Goal: Task Accomplishment & Management: Manage account settings

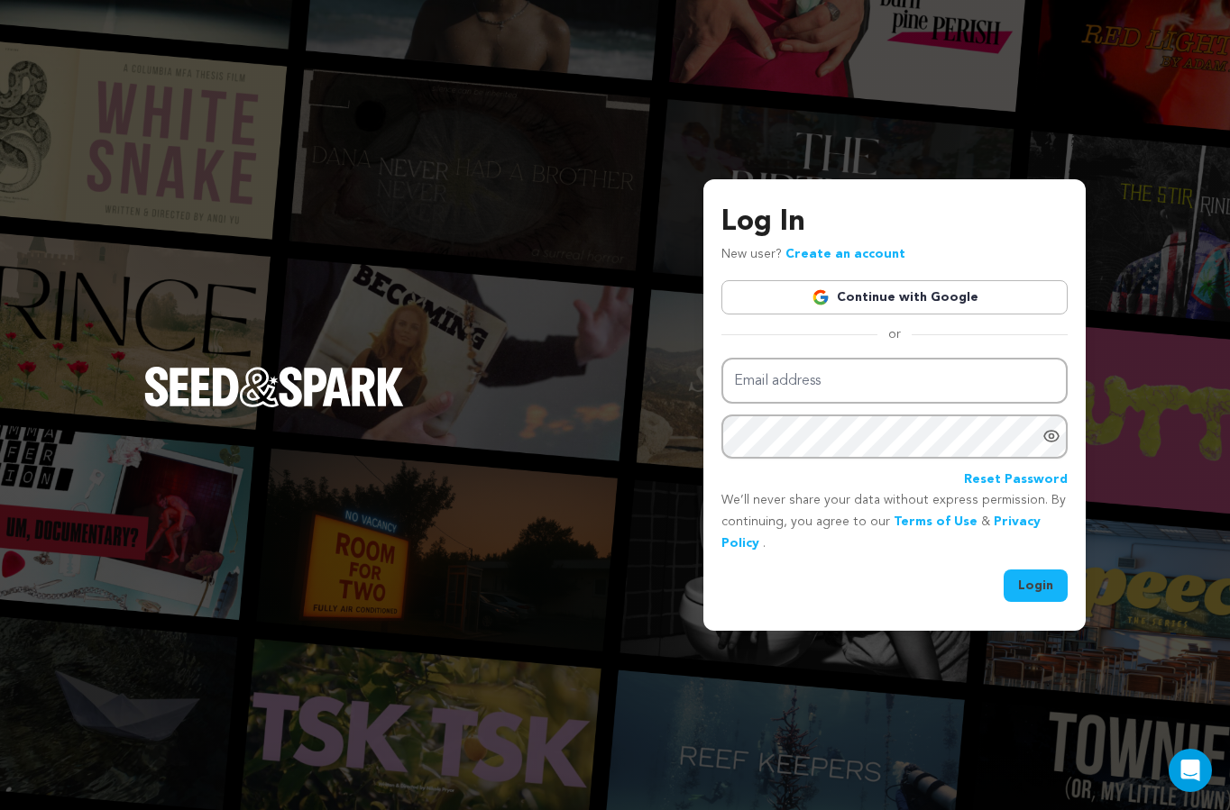
click at [891, 288] on link "Continue with Google" at bounding box center [894, 297] width 346 height 34
click at [905, 296] on link "Continue with Google" at bounding box center [894, 297] width 346 height 34
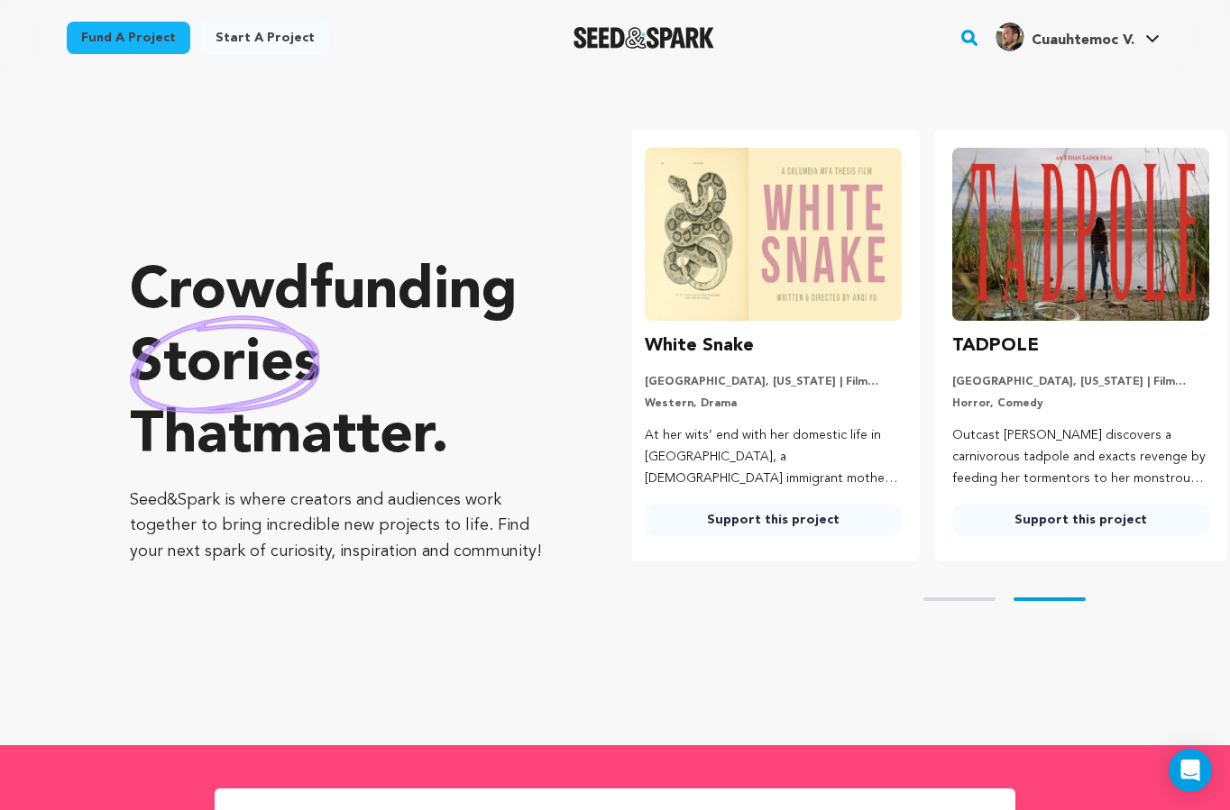
scroll to position [0, 322]
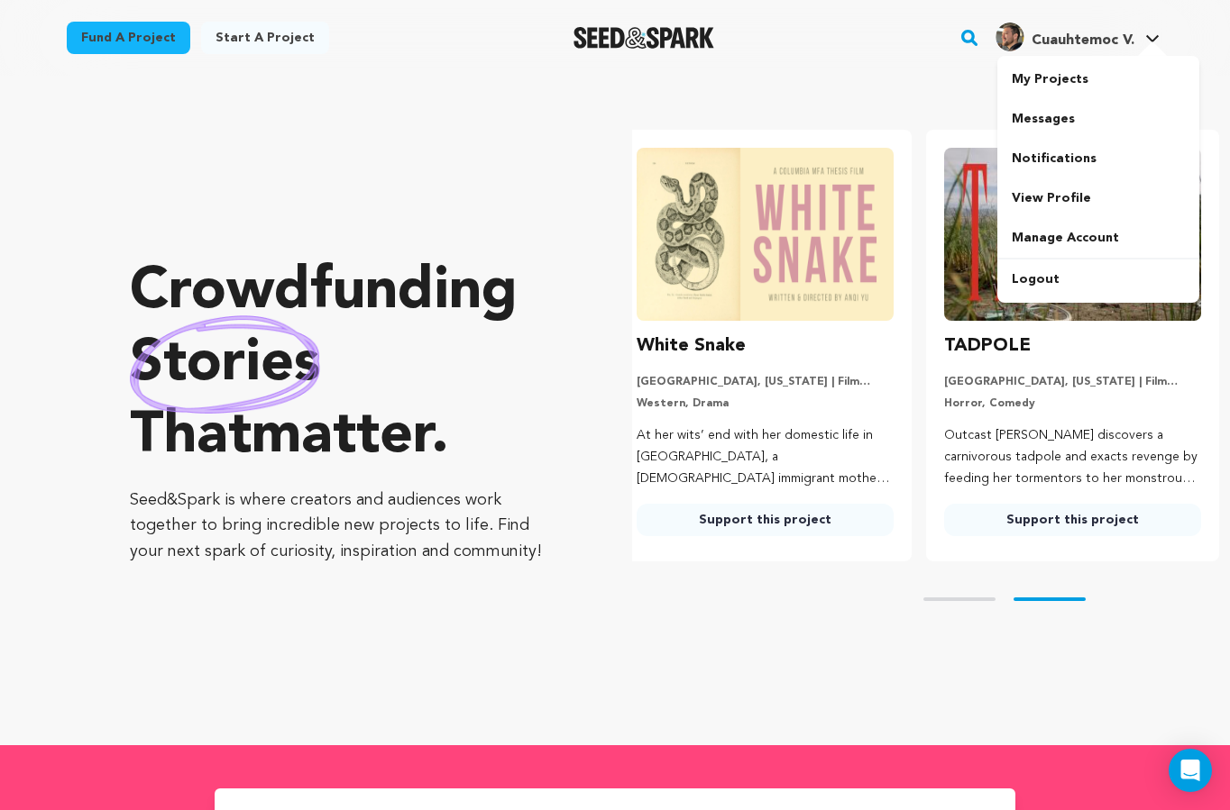
click at [1062, 39] on span "Cuauhtemoc V." at bounding box center [1082, 40] width 103 height 14
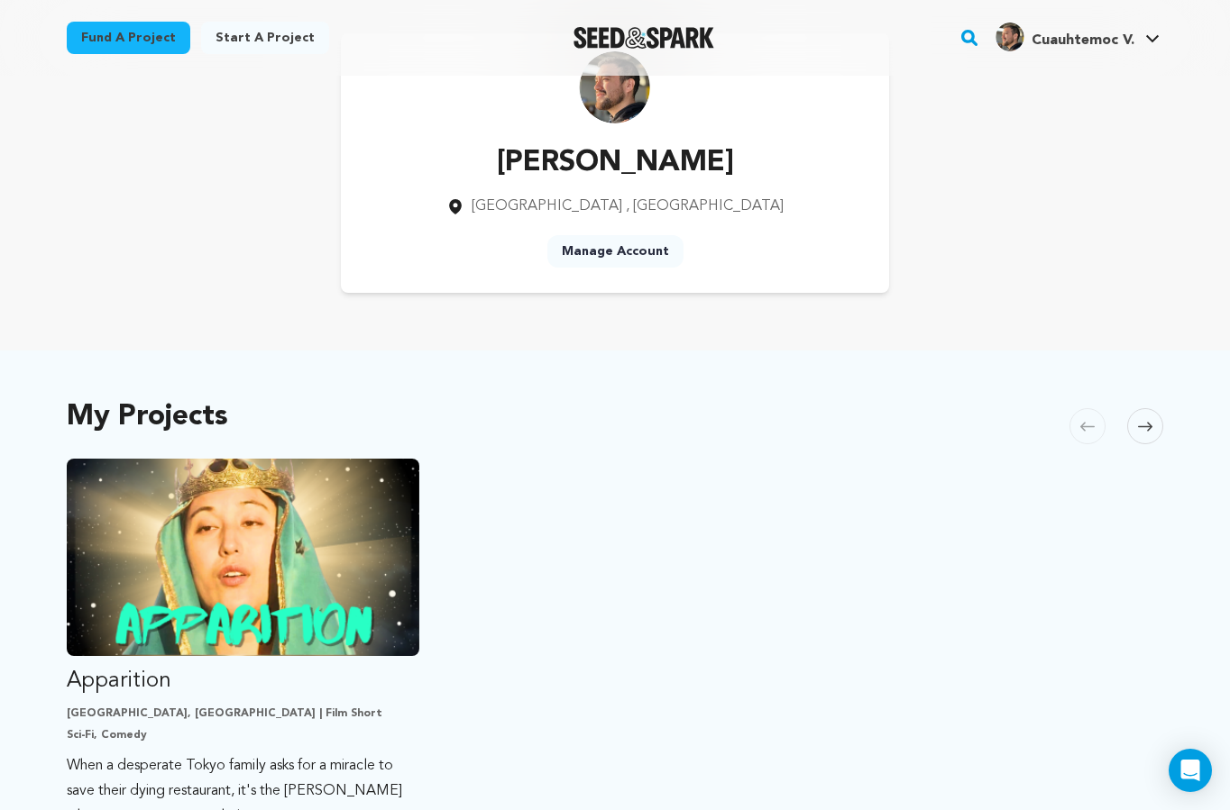
scroll to position [83, 0]
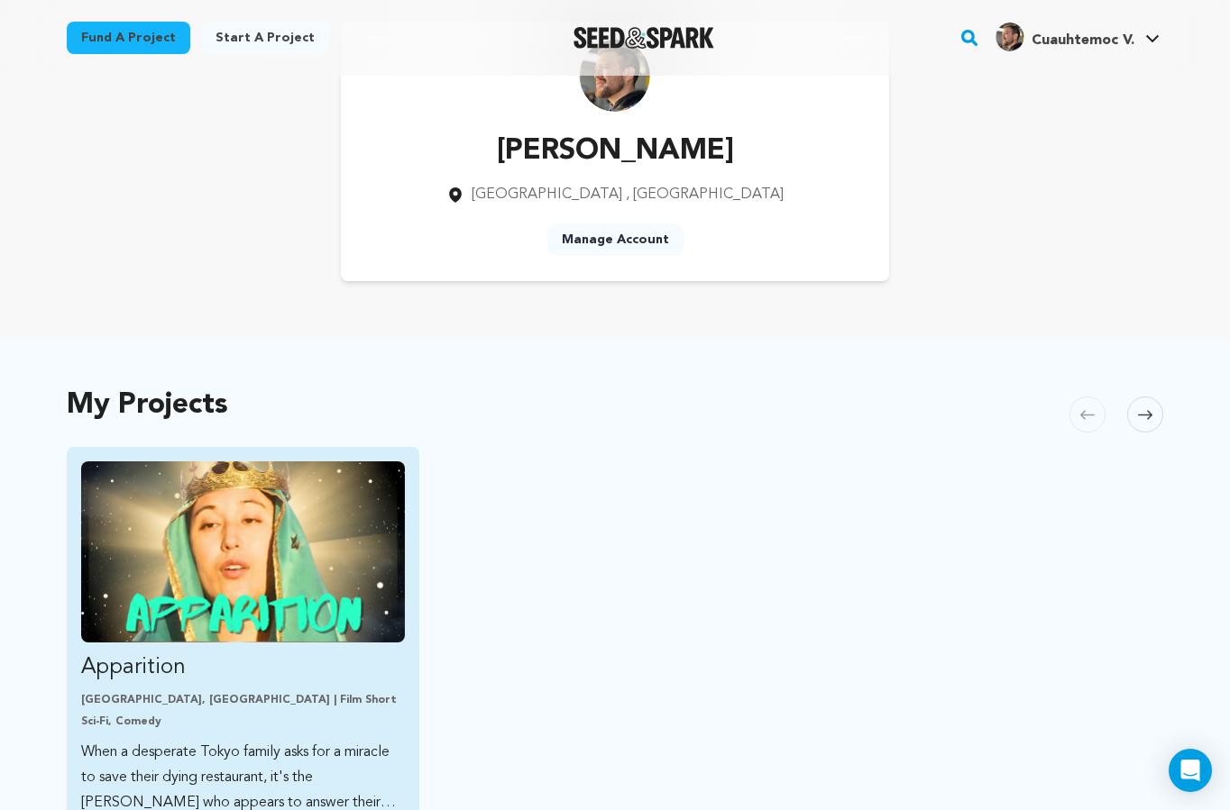
click at [400, 480] on img "Fund Apparition" at bounding box center [243, 552] width 324 height 181
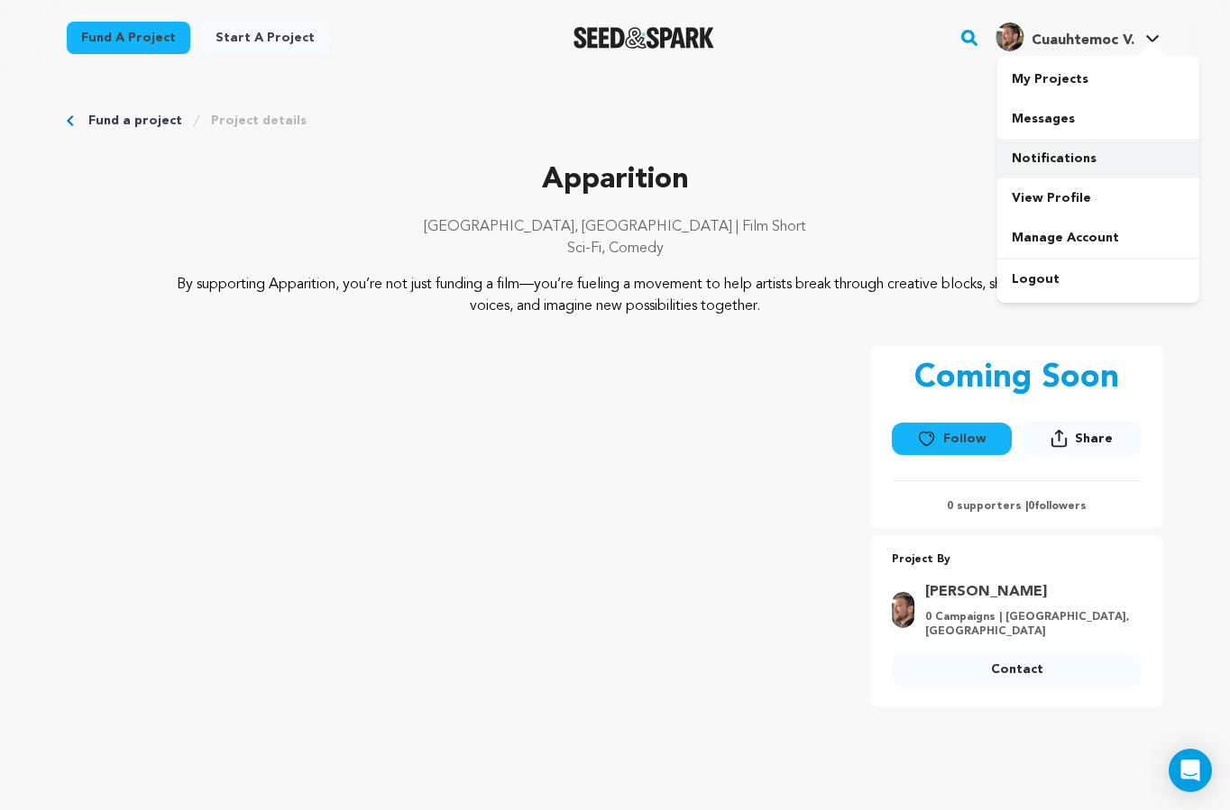
click at [1088, 147] on link "Notifications" at bounding box center [1098, 159] width 202 height 40
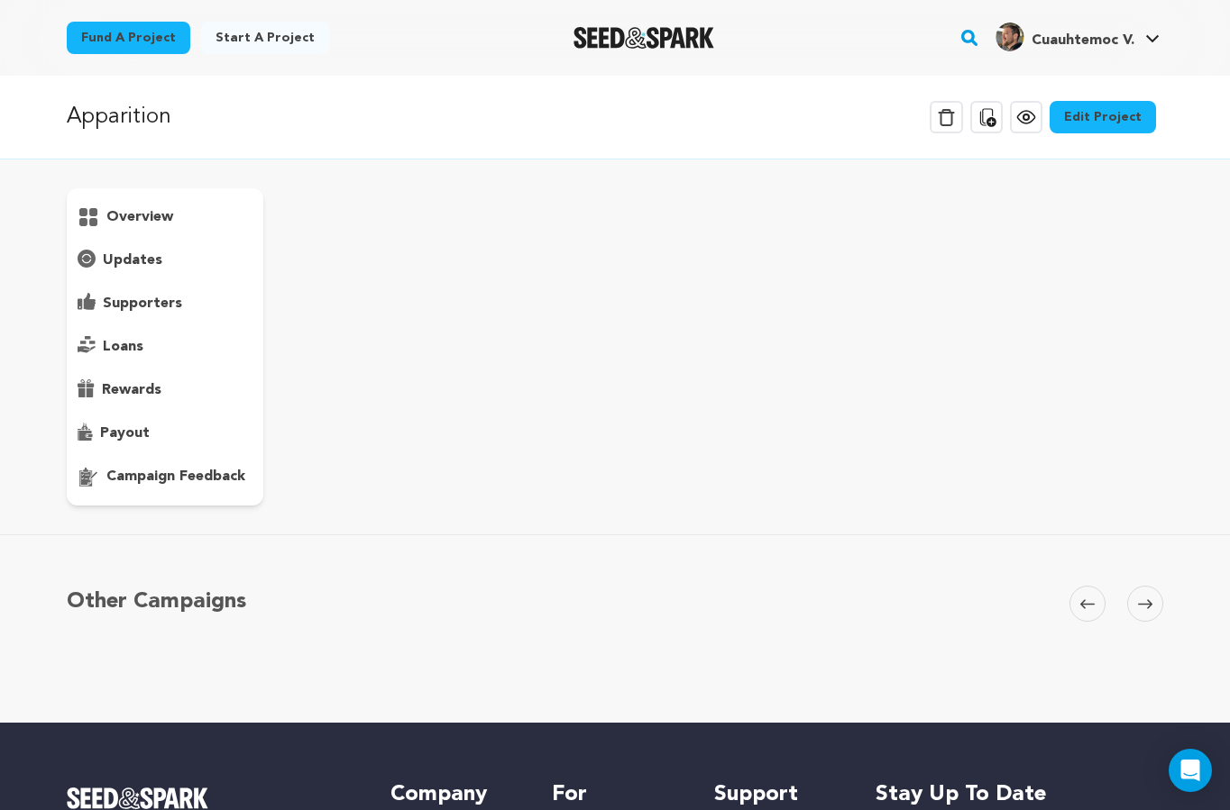
click at [201, 485] on p "campaign feedback" at bounding box center [175, 477] width 139 height 22
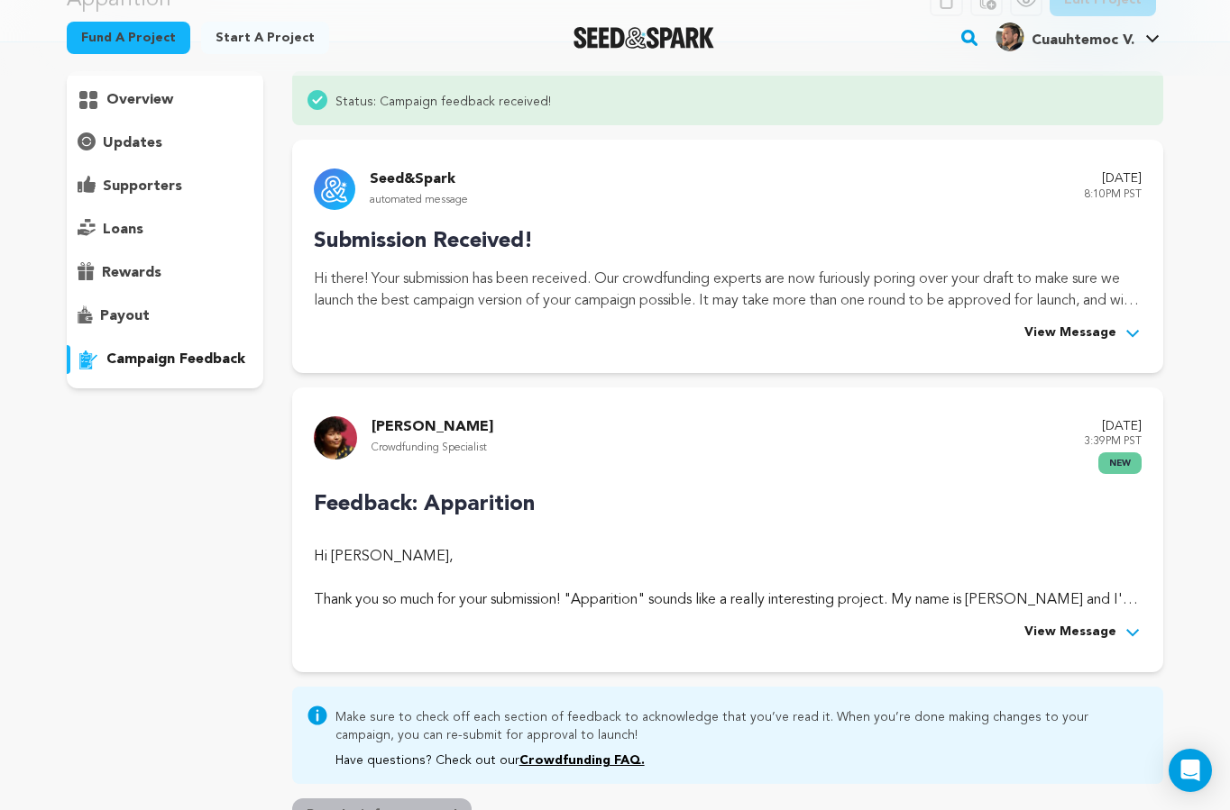
scroll to position [165, 0]
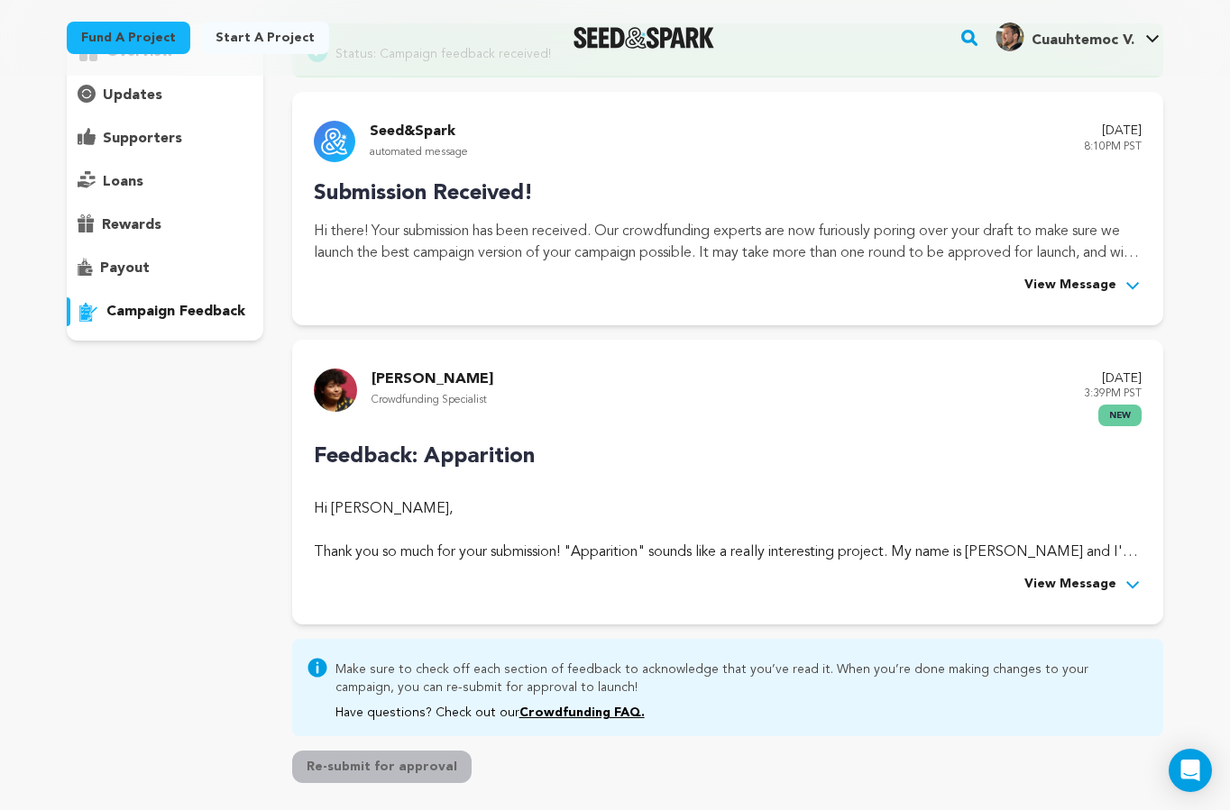
click at [1086, 586] on span "View Message" at bounding box center [1070, 585] width 92 height 22
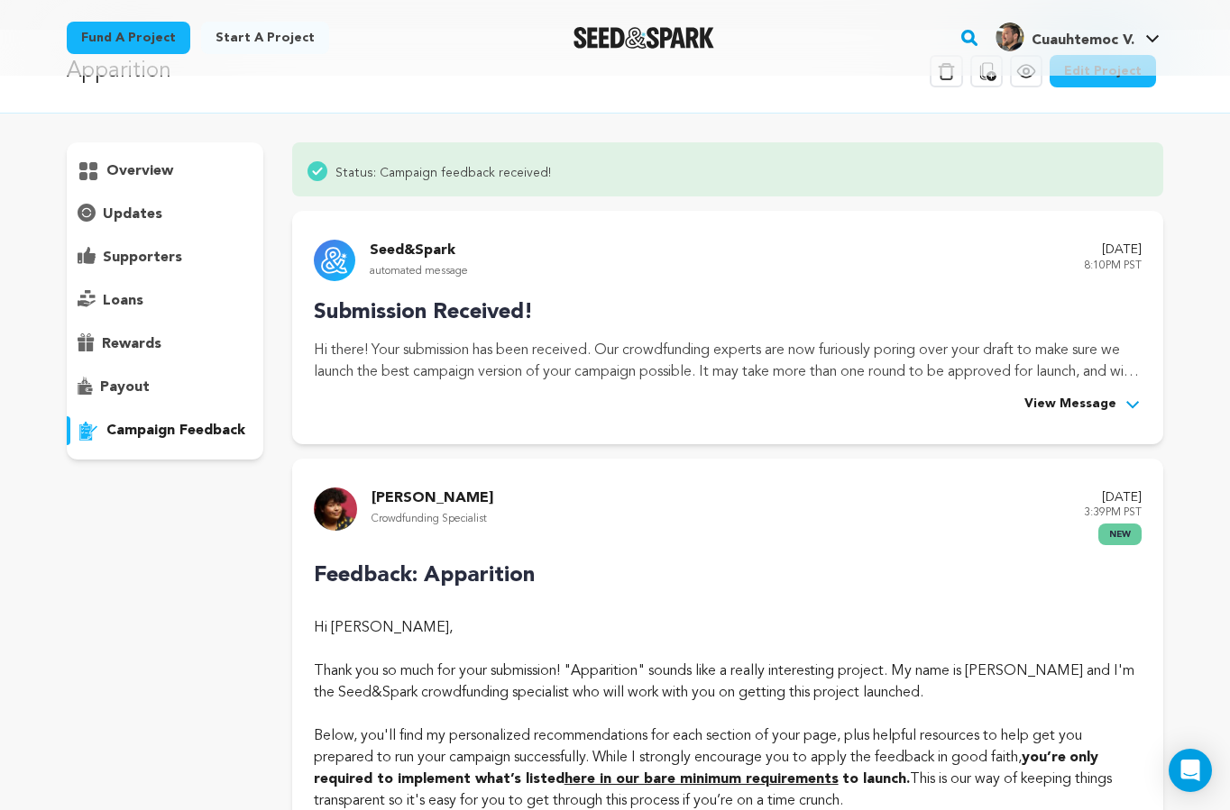
scroll to position [55, 0]
